Goal: Task Accomplishment & Management: Manage account settings

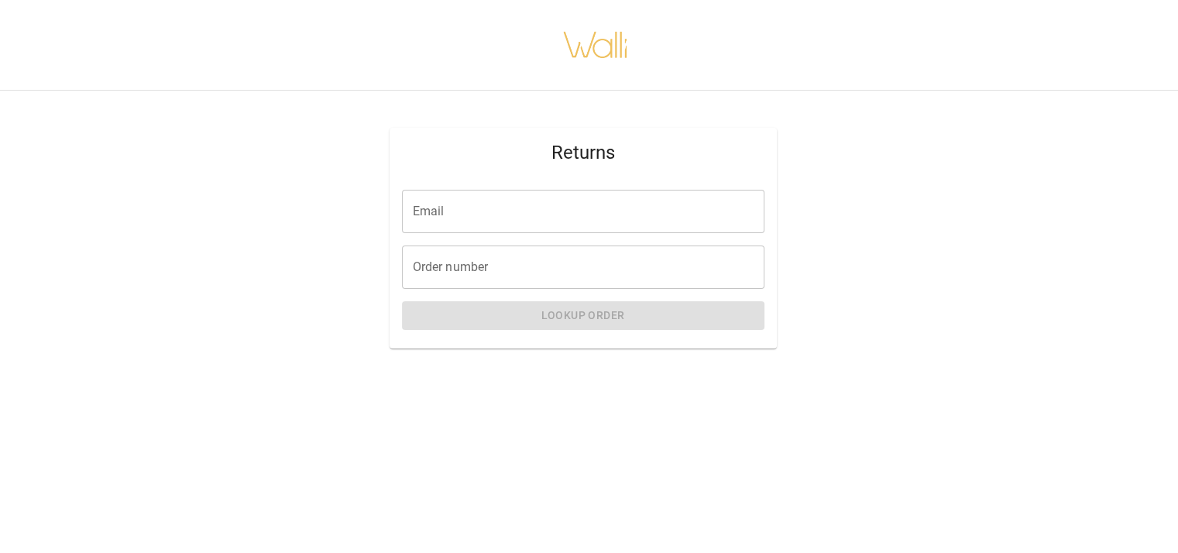
click at [567, 213] on input "Email" at bounding box center [583, 211] width 363 height 43
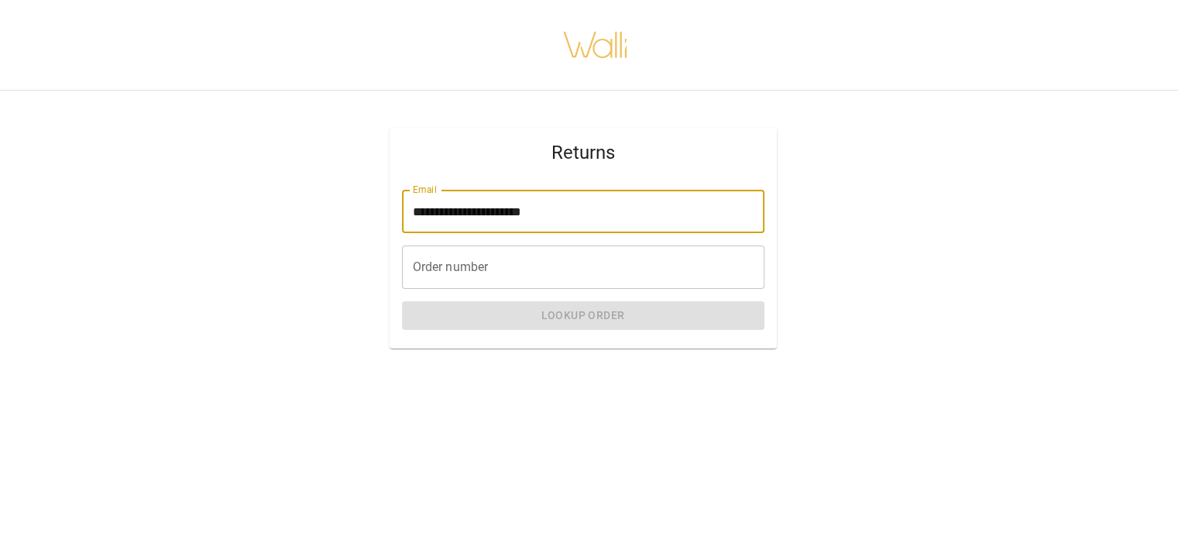
type input "**********"
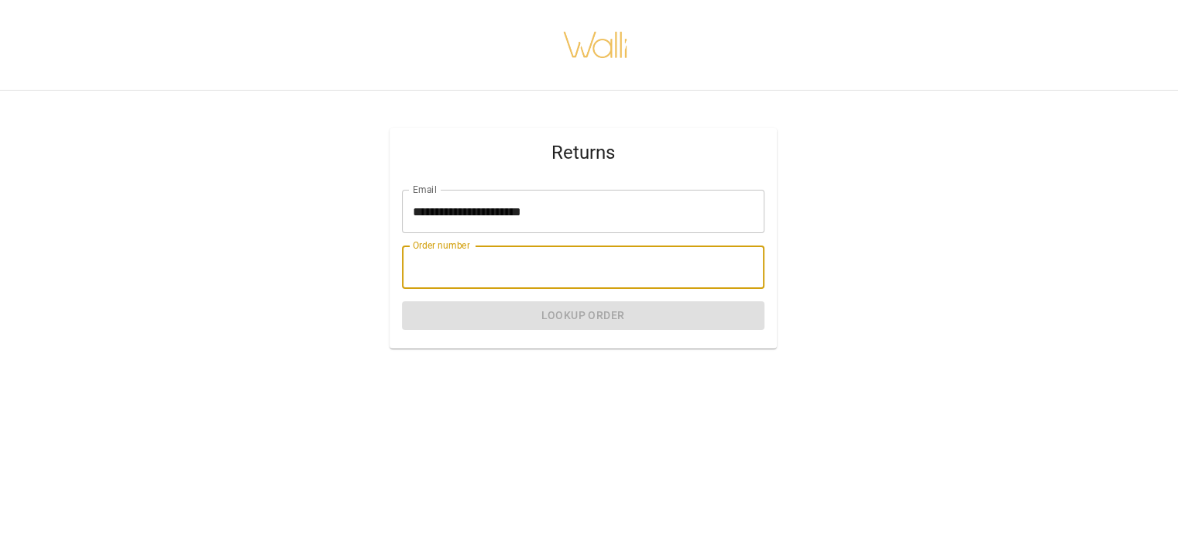
click at [561, 264] on input "Order number" at bounding box center [583, 267] width 363 height 43
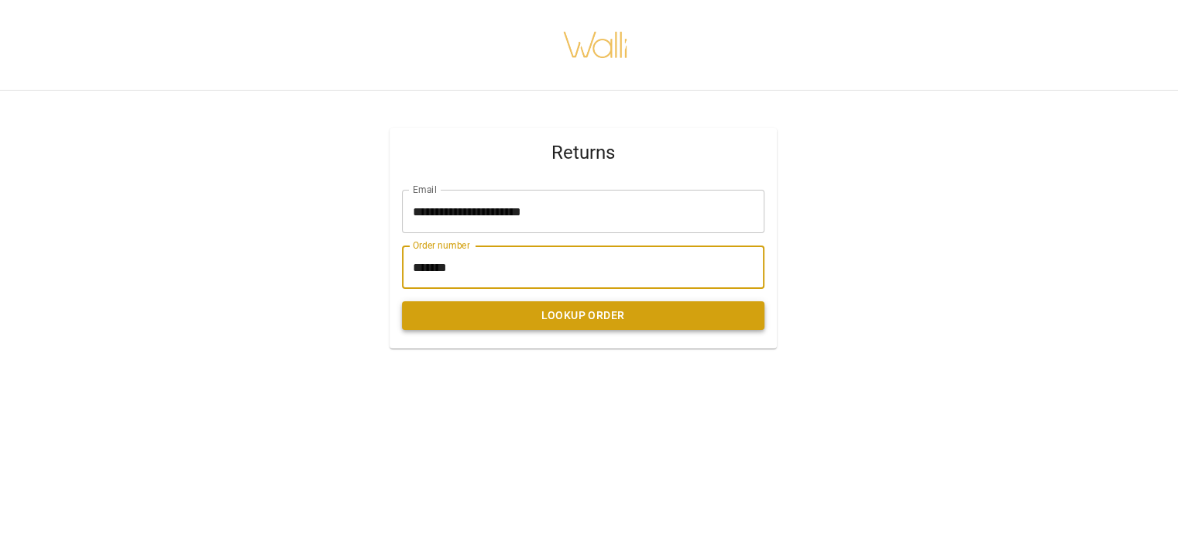
type input "*******"
click at [593, 311] on button "Lookup Order" at bounding box center [583, 315] width 363 height 29
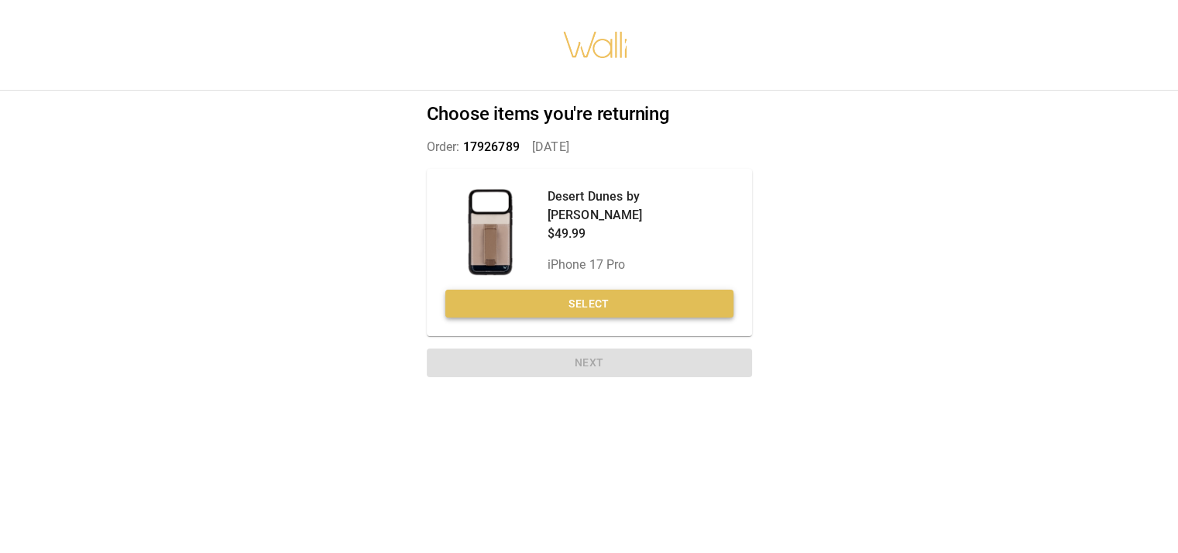
click at [604, 307] on button "Select" at bounding box center [589, 304] width 288 height 29
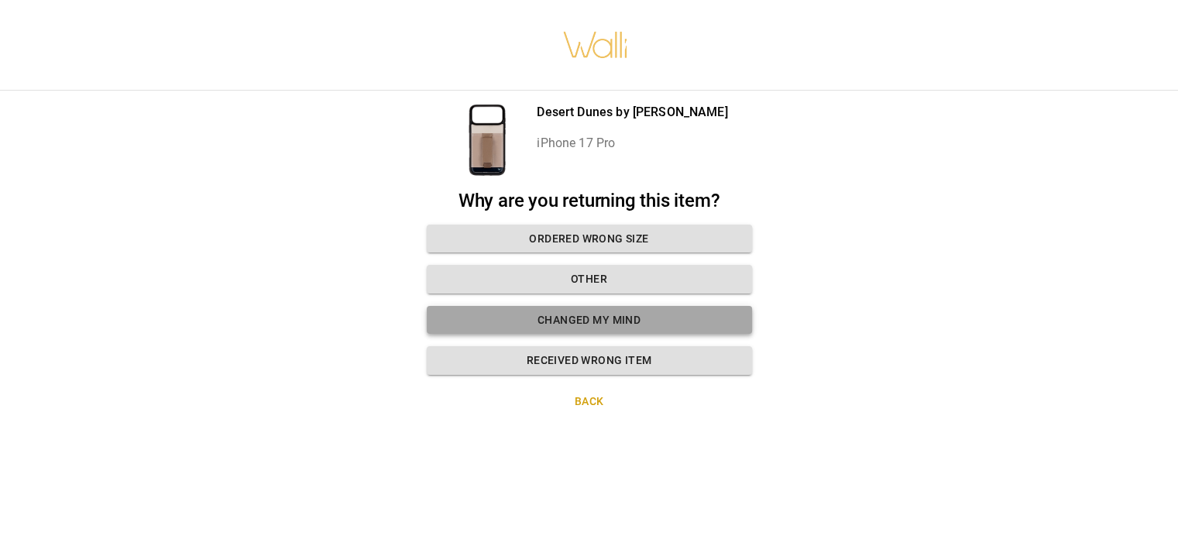
click at [648, 314] on button "Changed my mind" at bounding box center [589, 320] width 325 height 29
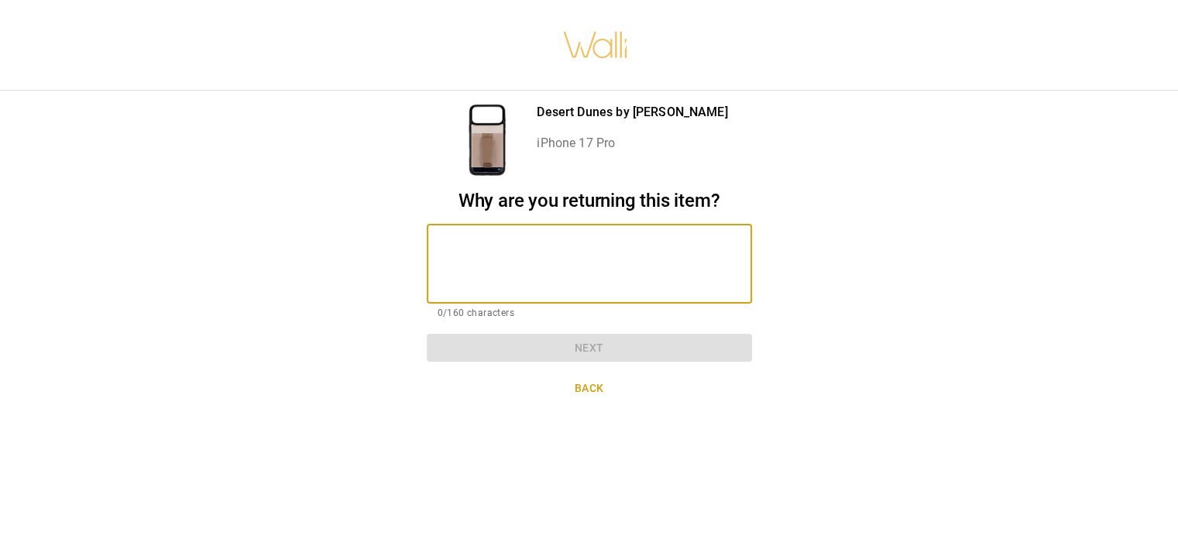
click at [611, 280] on textarea at bounding box center [590, 263] width 304 height 53
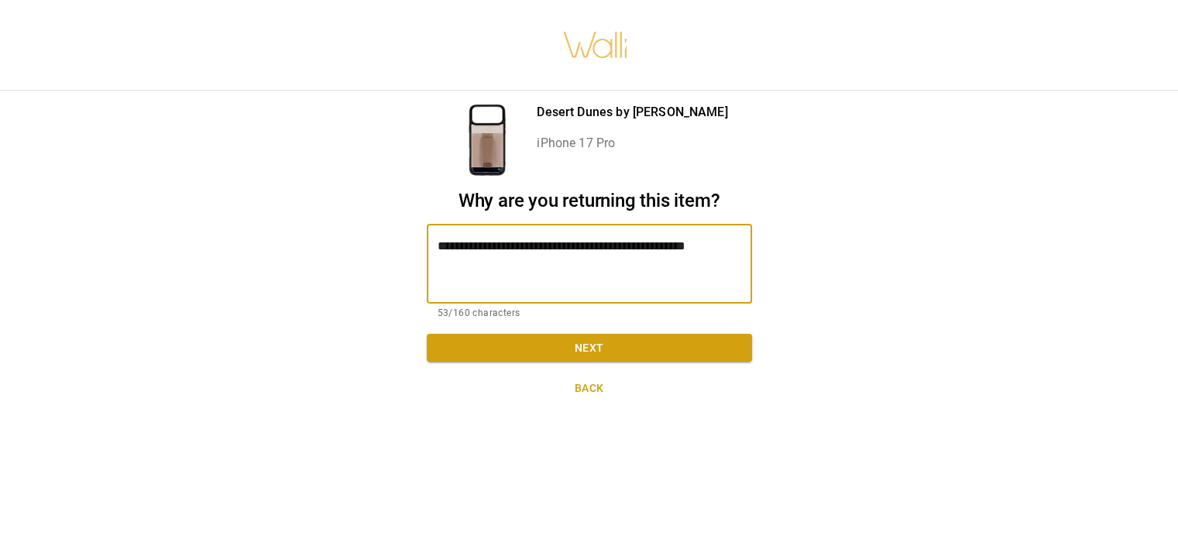
type textarea "**********"
click at [562, 351] on button "Next" at bounding box center [589, 348] width 325 height 29
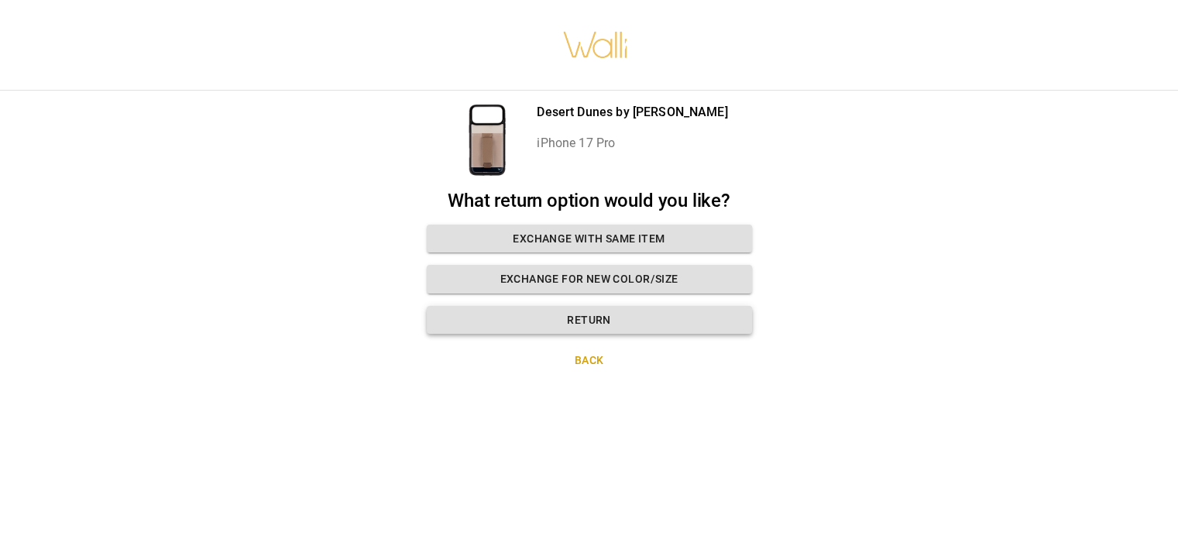
click at [560, 318] on button "Return" at bounding box center [589, 320] width 325 height 29
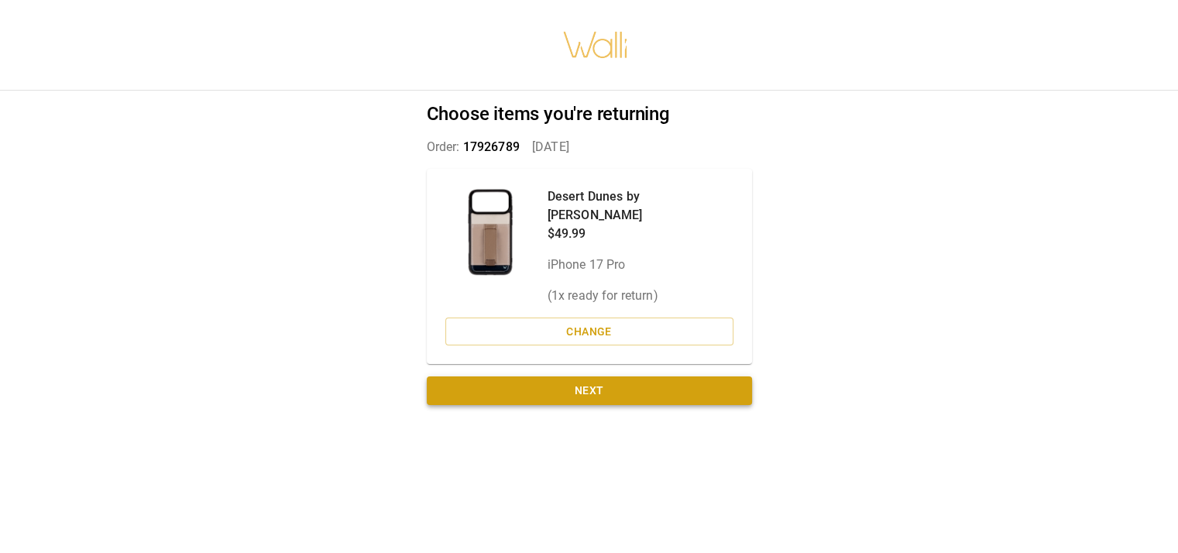
click at [561, 377] on button "Next" at bounding box center [589, 391] width 325 height 29
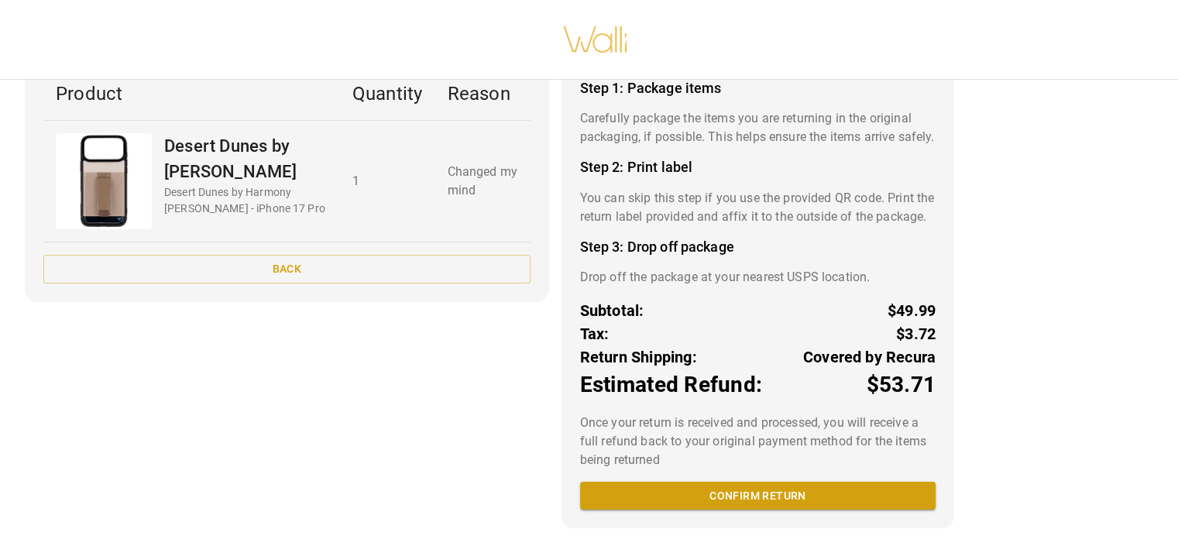
scroll to position [133, 0]
click at [703, 504] on button "Confirm return" at bounding box center [758, 496] width 356 height 29
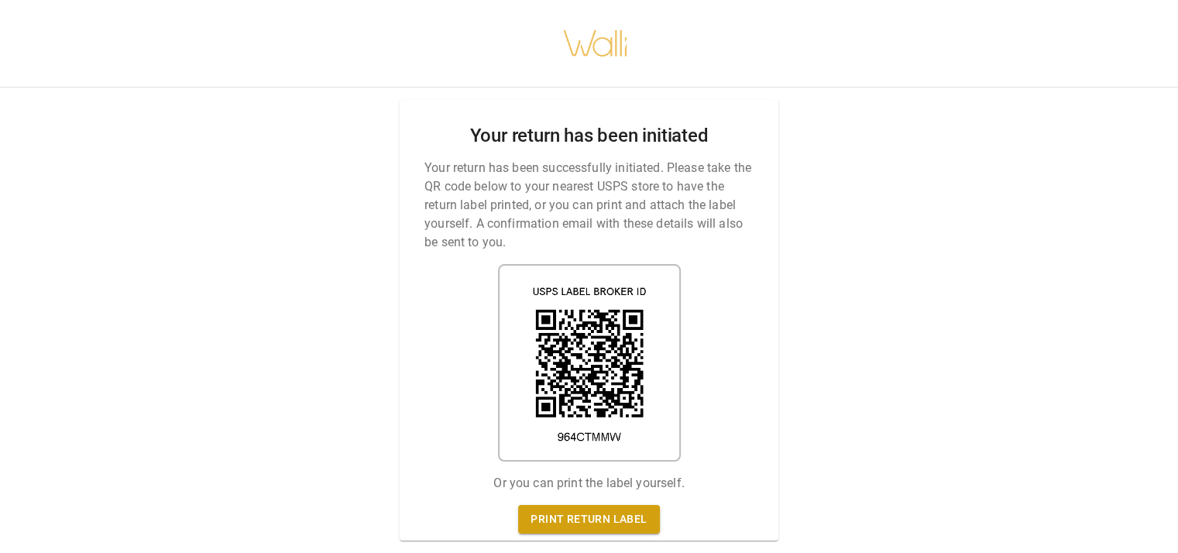
scroll to position [12, 0]
click at [624, 505] on link "Print return label" at bounding box center [588, 519] width 141 height 29
